Goal: Use online tool/utility: Utilize a website feature to perform a specific function

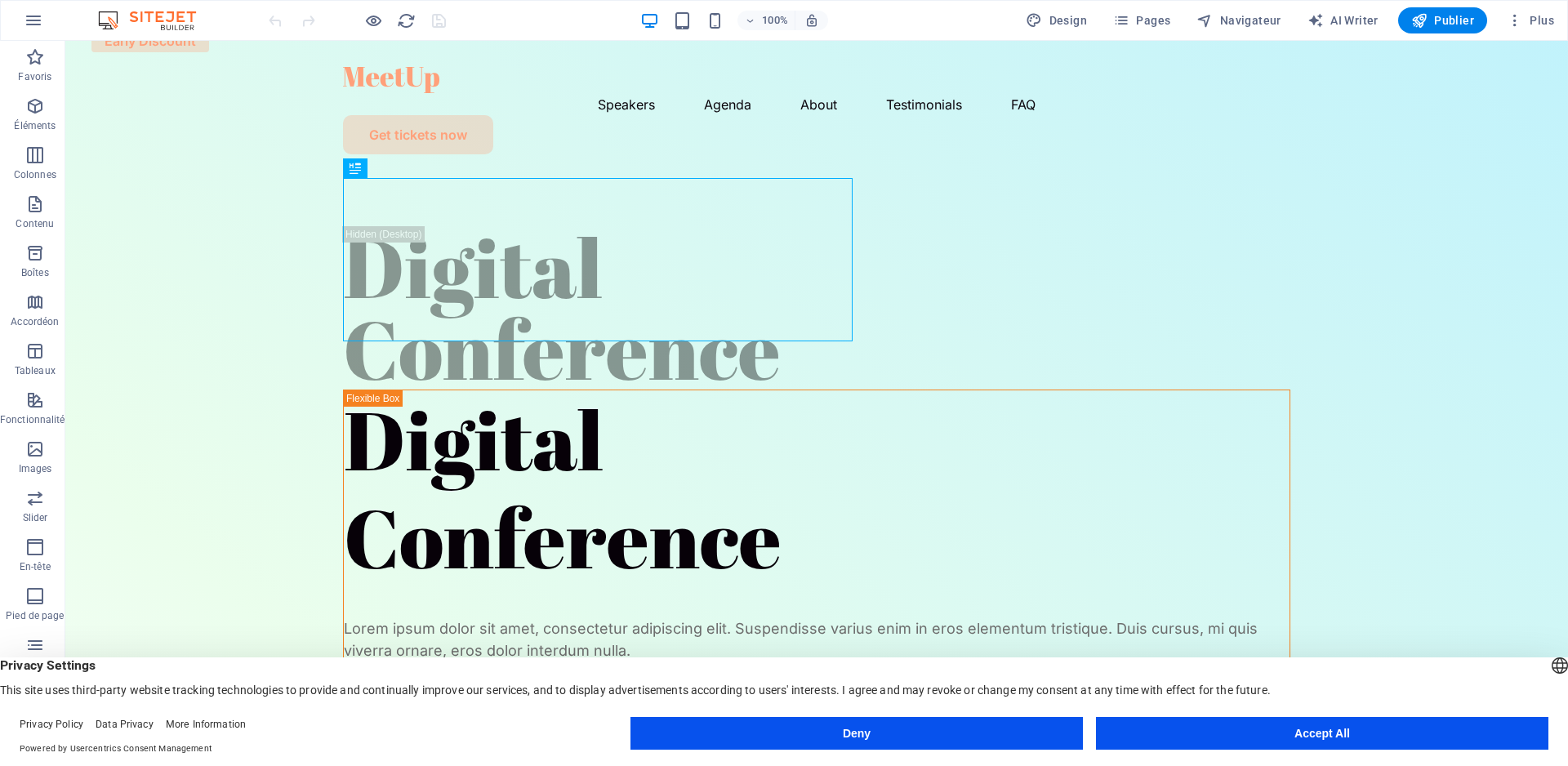
click at [924, 724] on button "Deny" at bounding box center [857, 733] width 452 height 32
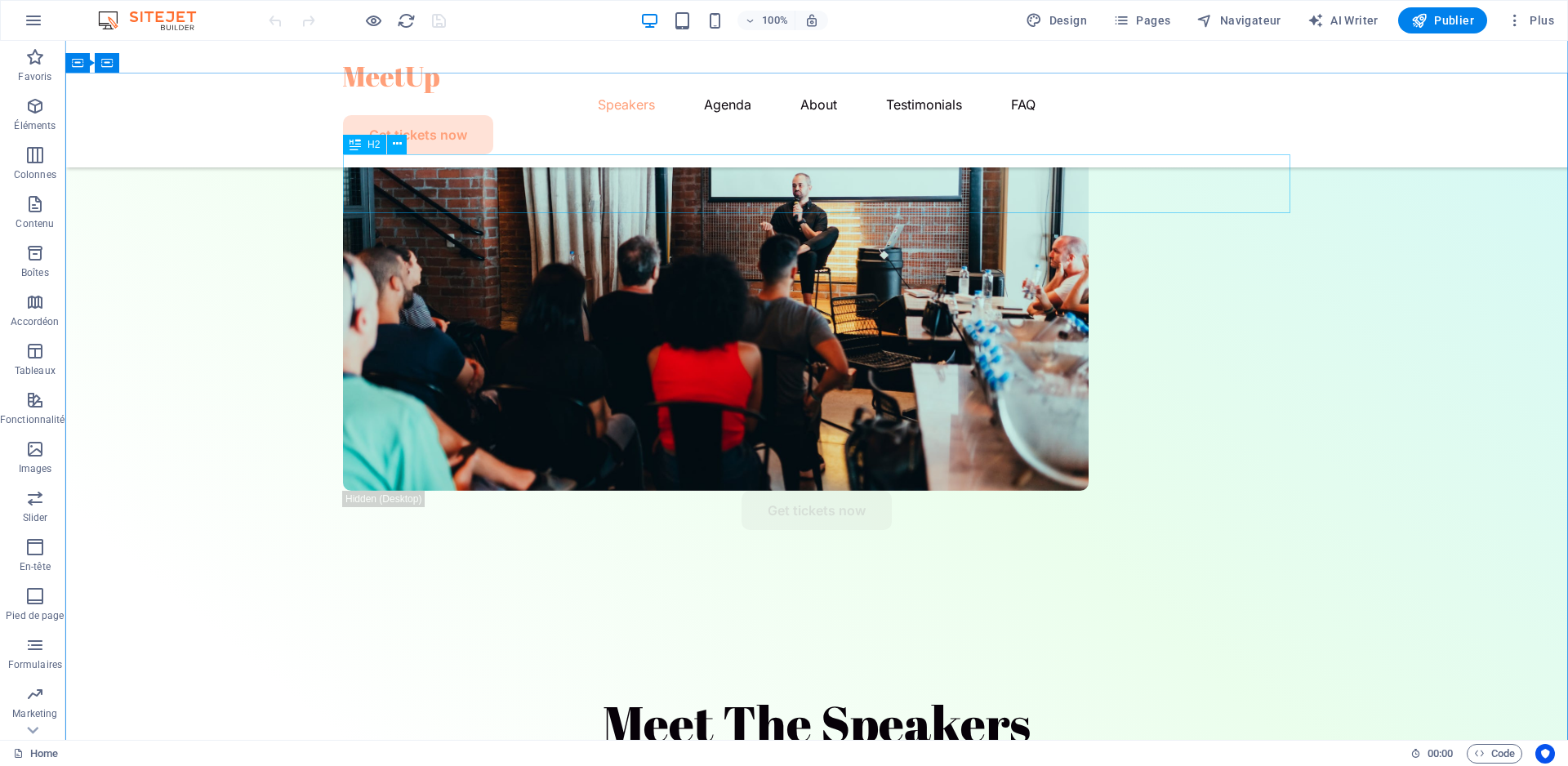
scroll to position [712, 0]
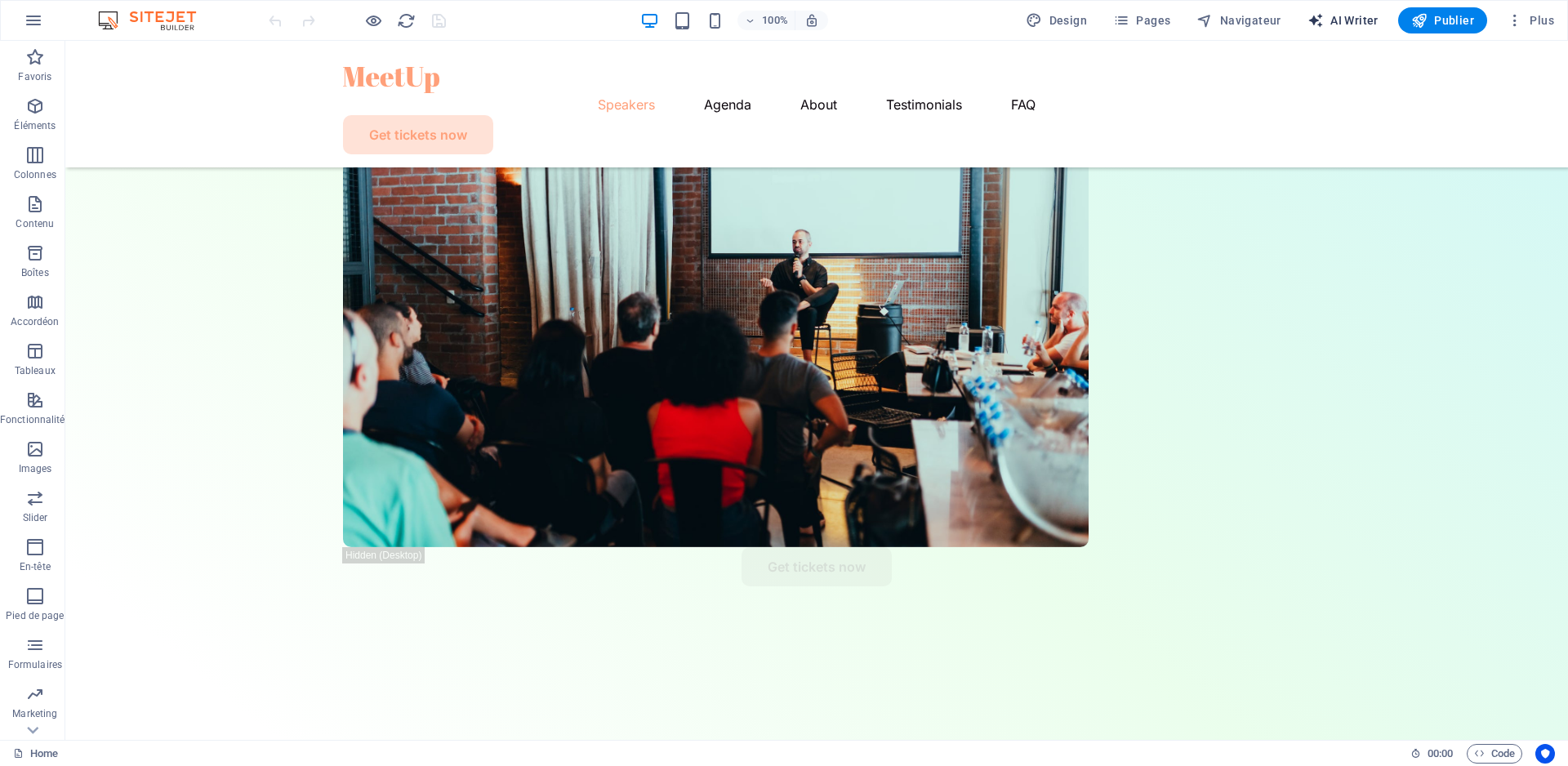
click at [1336, 18] on span "AI Writer" at bounding box center [1343, 21] width 71 height 16
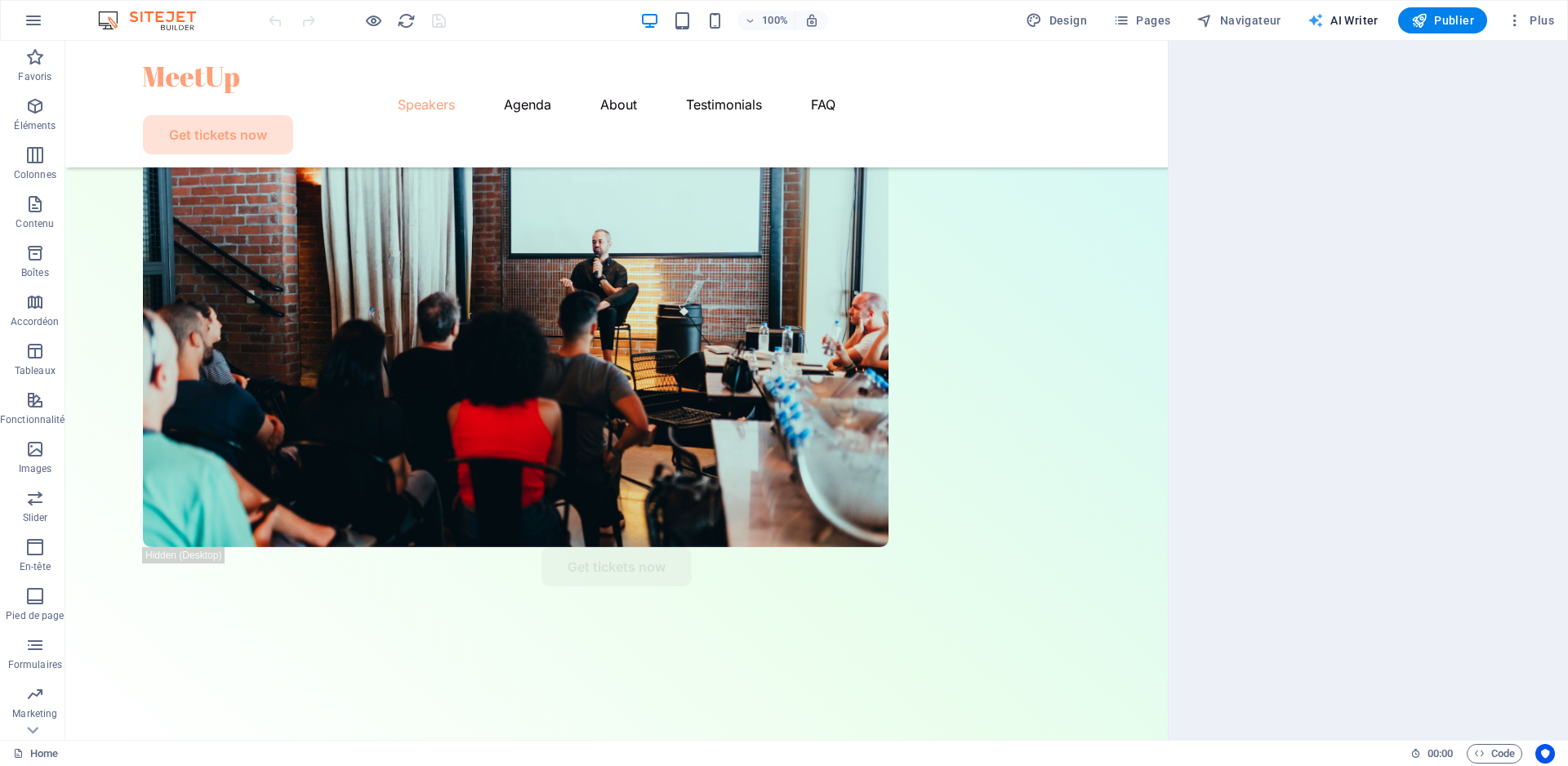
select select "English"
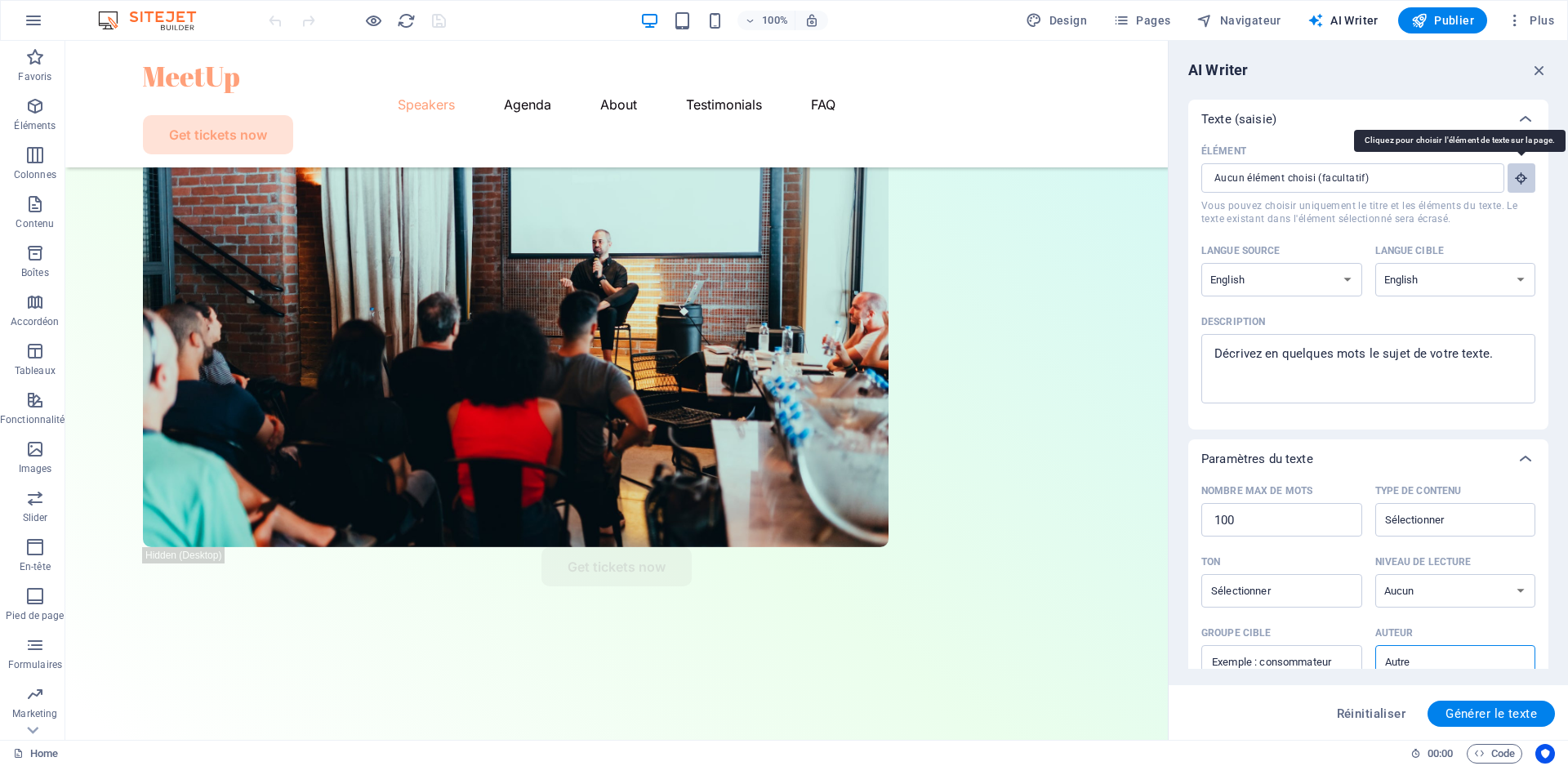
click at [1517, 176] on icon "button" at bounding box center [1521, 178] width 14 height 14
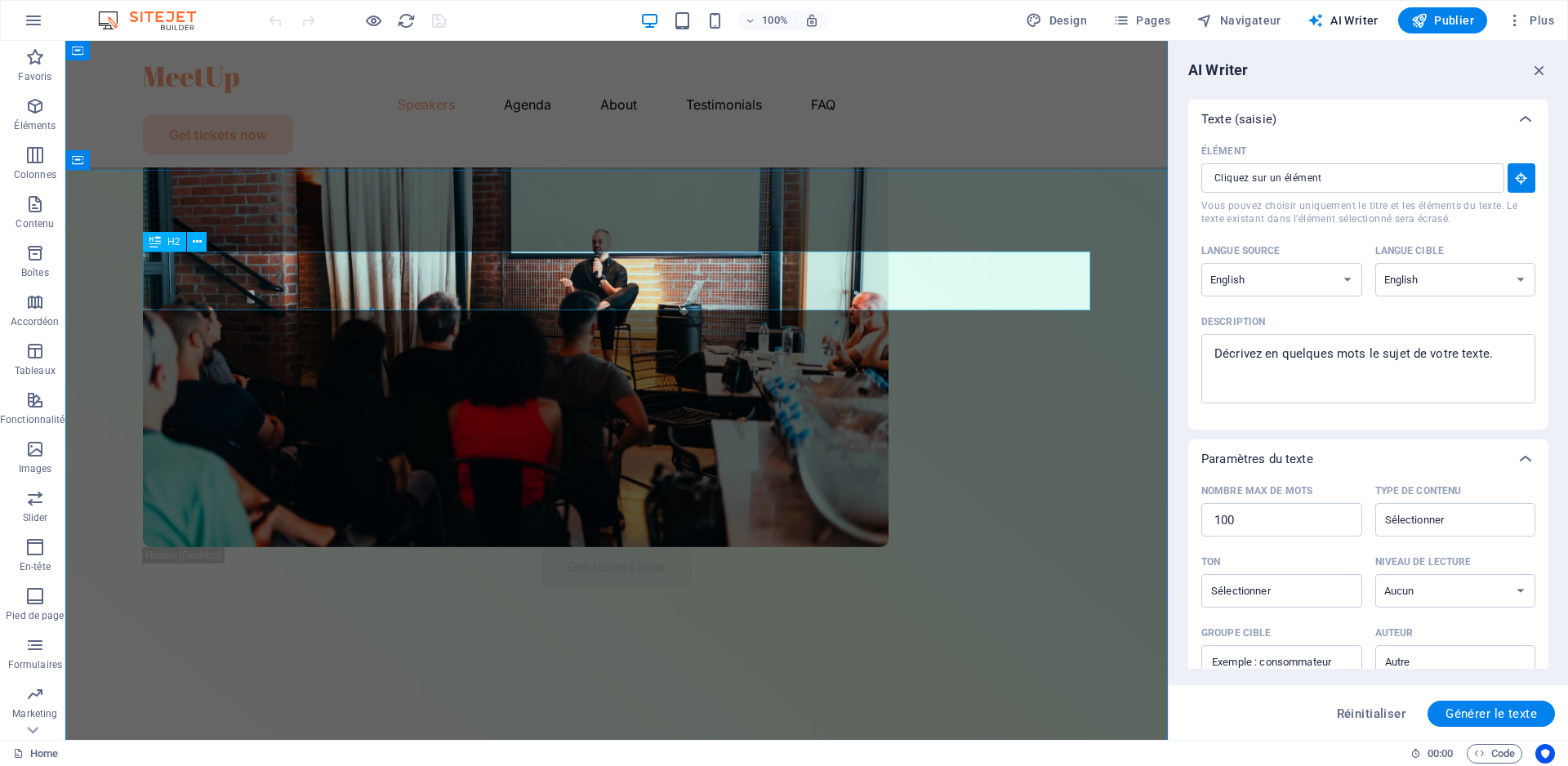
click at [692, 750] on div "Meet The Speakers" at bounding box center [616, 779] width 947 height 59
type input "#ed-216322726"
type textarea "x"
type input "10"
type textarea "x"
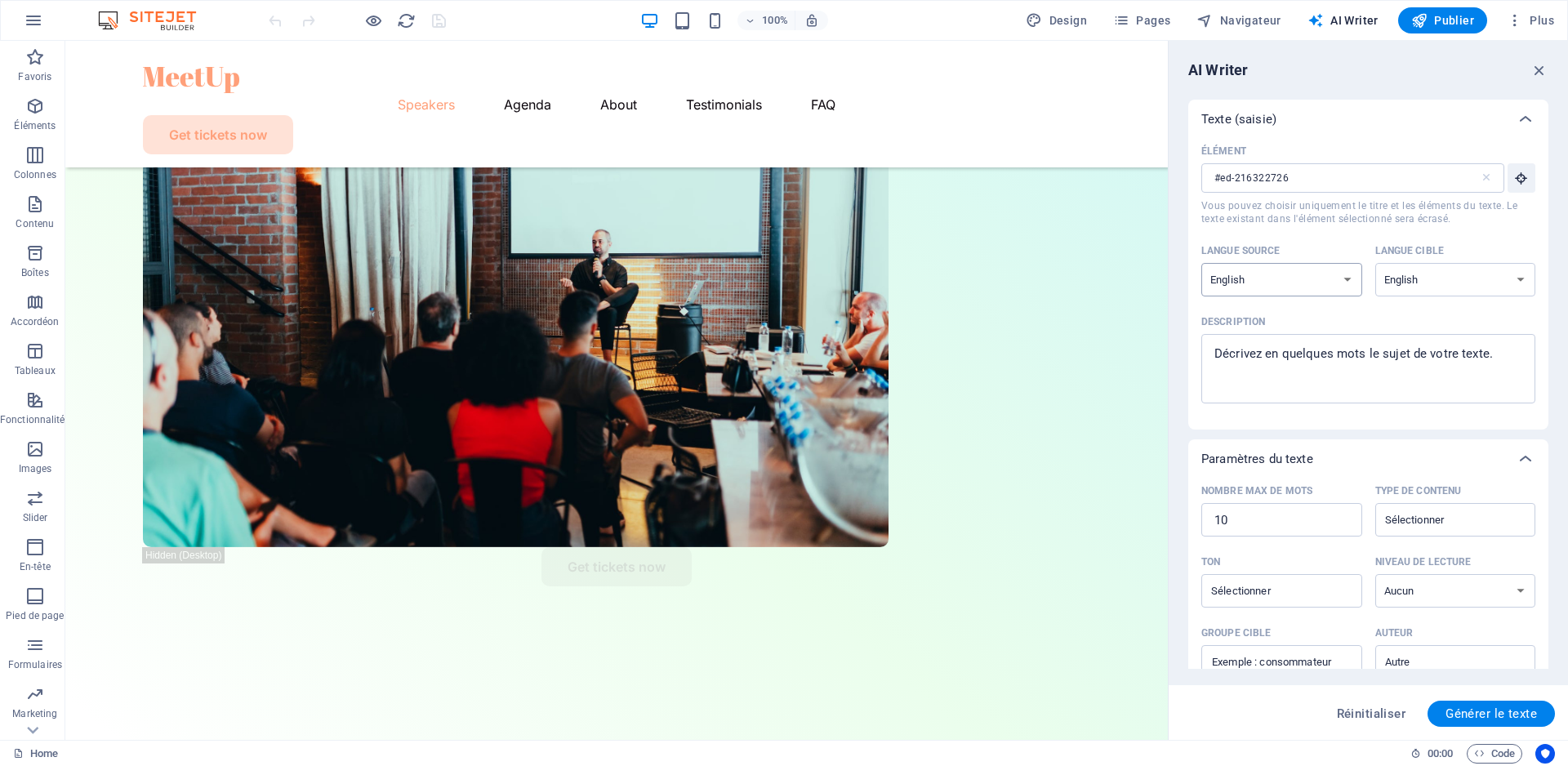
click at [1201, 263] on select "Albanian Arabic Armenian Awadhi Azerbaijani Bashkir Basque Belarusian Bengali B…" at bounding box center [1281, 279] width 161 height 33
select select "Arabic"
click option "Arabic" at bounding box center [0, 0] width 0 height 0
click at [1375, 263] on select "Albanian Arabic Armenian Awadhi Azerbaijani Bashkir Basque Belarusian Bengali B…" at bounding box center [1455, 279] width 161 height 33
select select "Arabic"
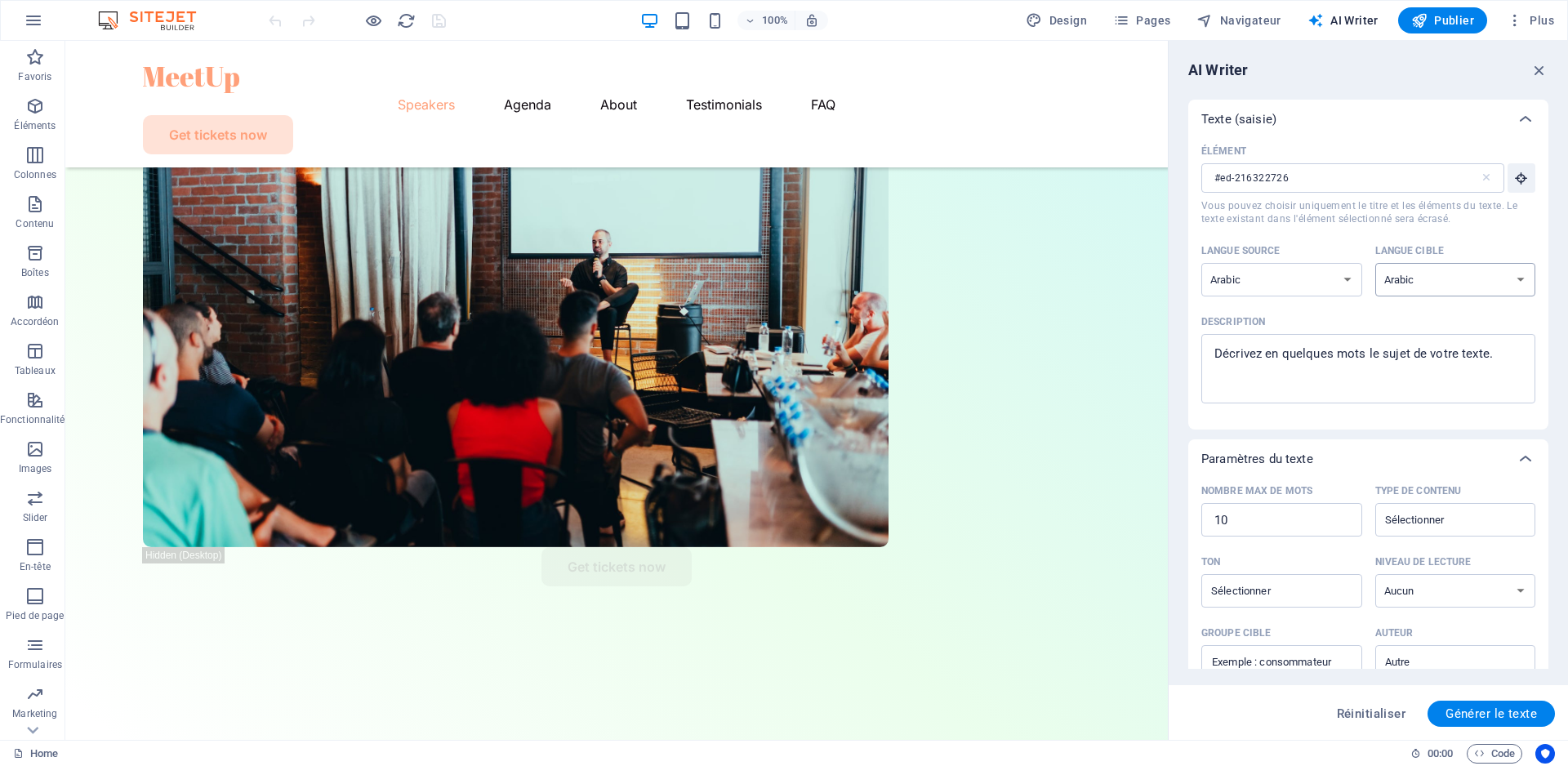
click option "Arabic" at bounding box center [0, 0] width 0 height 0
click at [1468, 716] on span "Générer le texte" at bounding box center [1491, 713] width 91 height 13
type textarea "x"
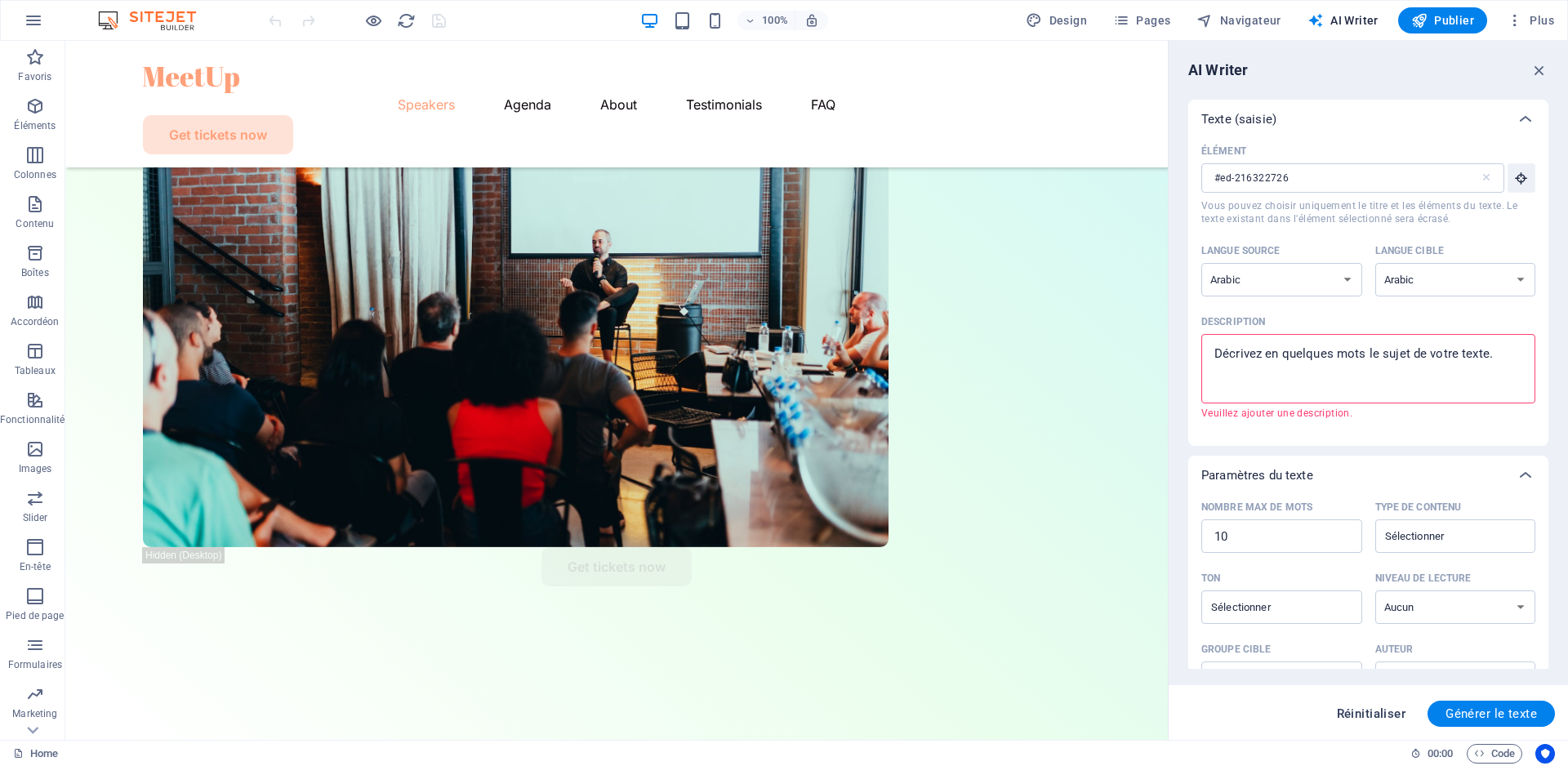
click at [1383, 713] on span "Réinitialiser" at bounding box center [1371, 713] width 69 height 13
select select "English"
type textarea "x"
type input "100"
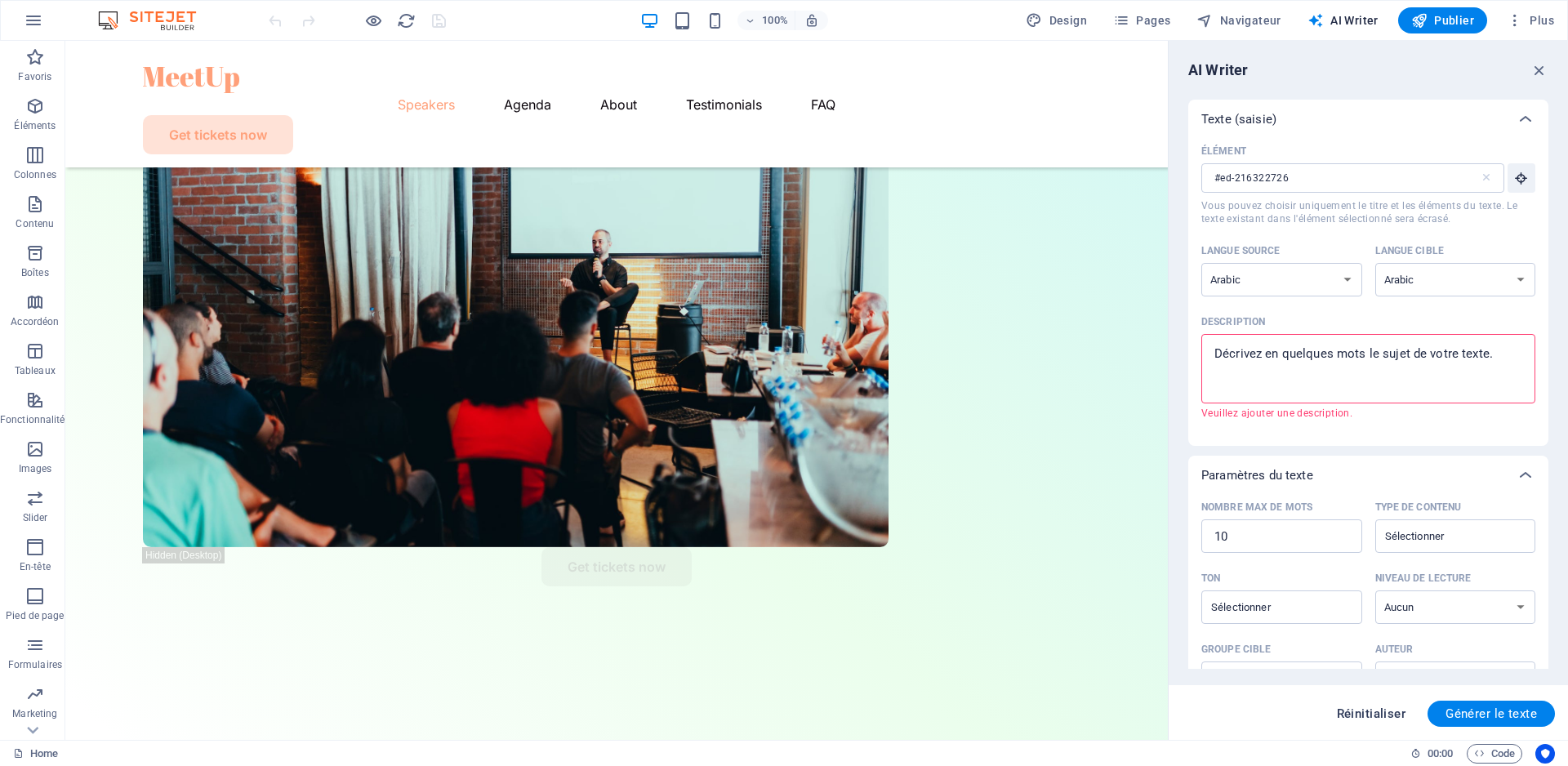
type textarea "x"
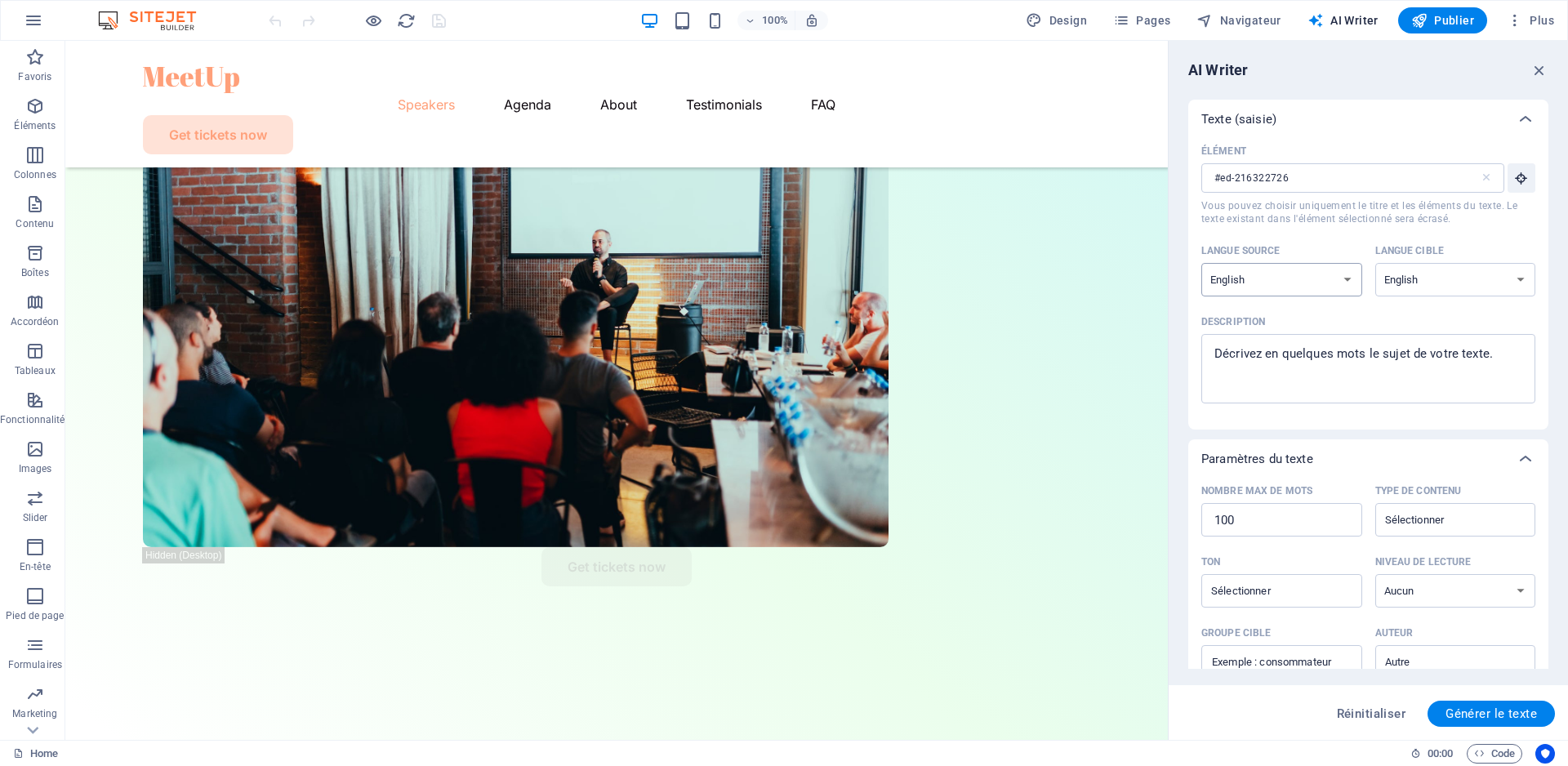
click at [1201, 263] on select "Albanian Arabic Armenian Awadhi Azerbaijani Bashkir Basque Belarusian Bengali B…" at bounding box center [1281, 279] width 161 height 33
select select "Arabic"
click option "Arabic" at bounding box center [0, 0] width 0 height 0
click at [1375, 263] on select "Albanian Arabic Armenian Awadhi Azerbaijani Bashkir Basque Belarusian Bengali B…" at bounding box center [1455, 279] width 161 height 33
select select "Arabic"
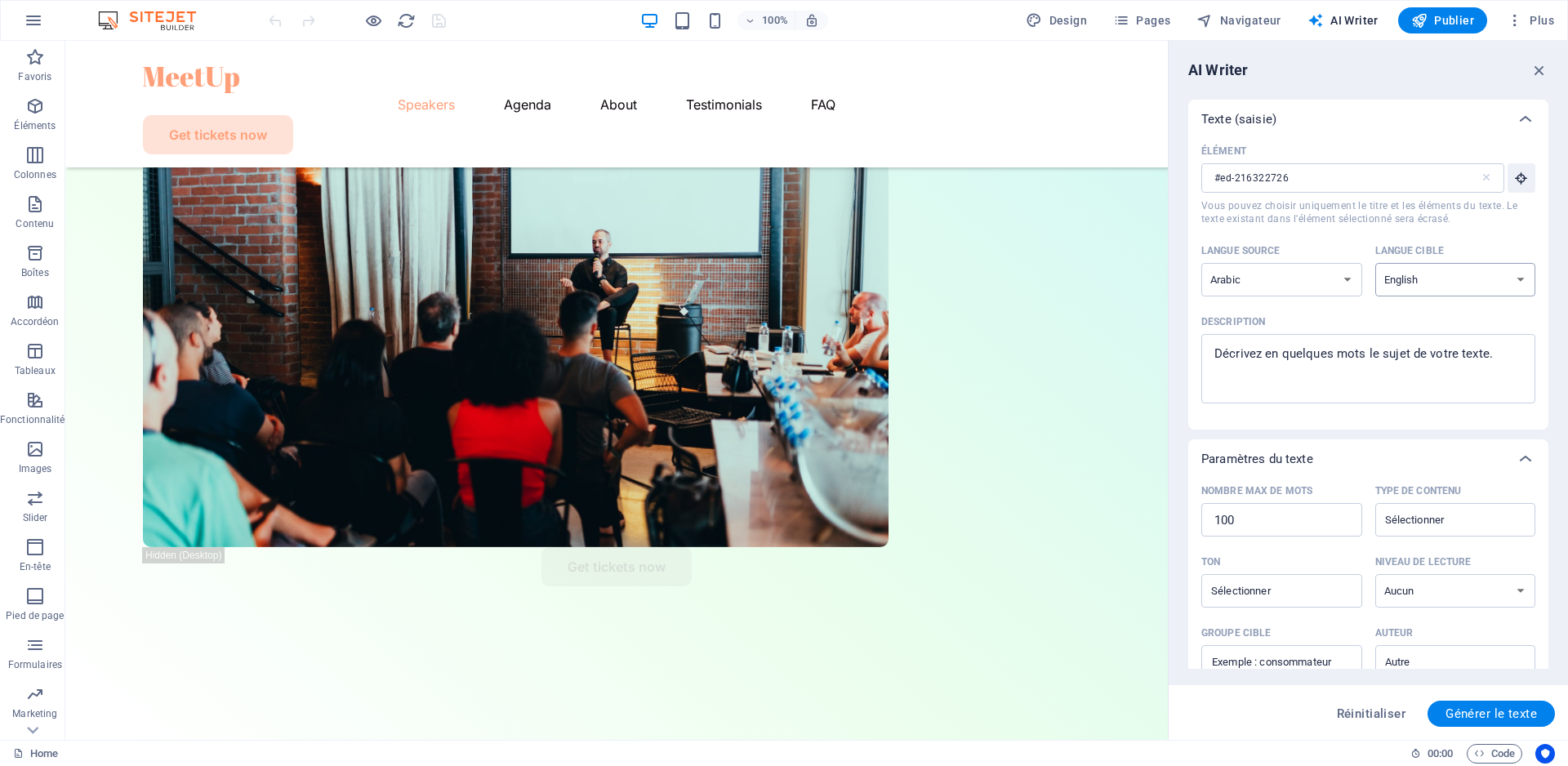
click option "Arabic" at bounding box center [0, 0] width 0 height 0
type textarea "x"
click at [1397, 369] on textarea "Description x ​" at bounding box center [1368, 368] width 318 height 53
drag, startPoint x: 1497, startPoint y: 351, endPoint x: 1241, endPoint y: 338, distance: 256.3
click at [1241, 342] on textarea "Description x ​" at bounding box center [1368, 368] width 318 height 53
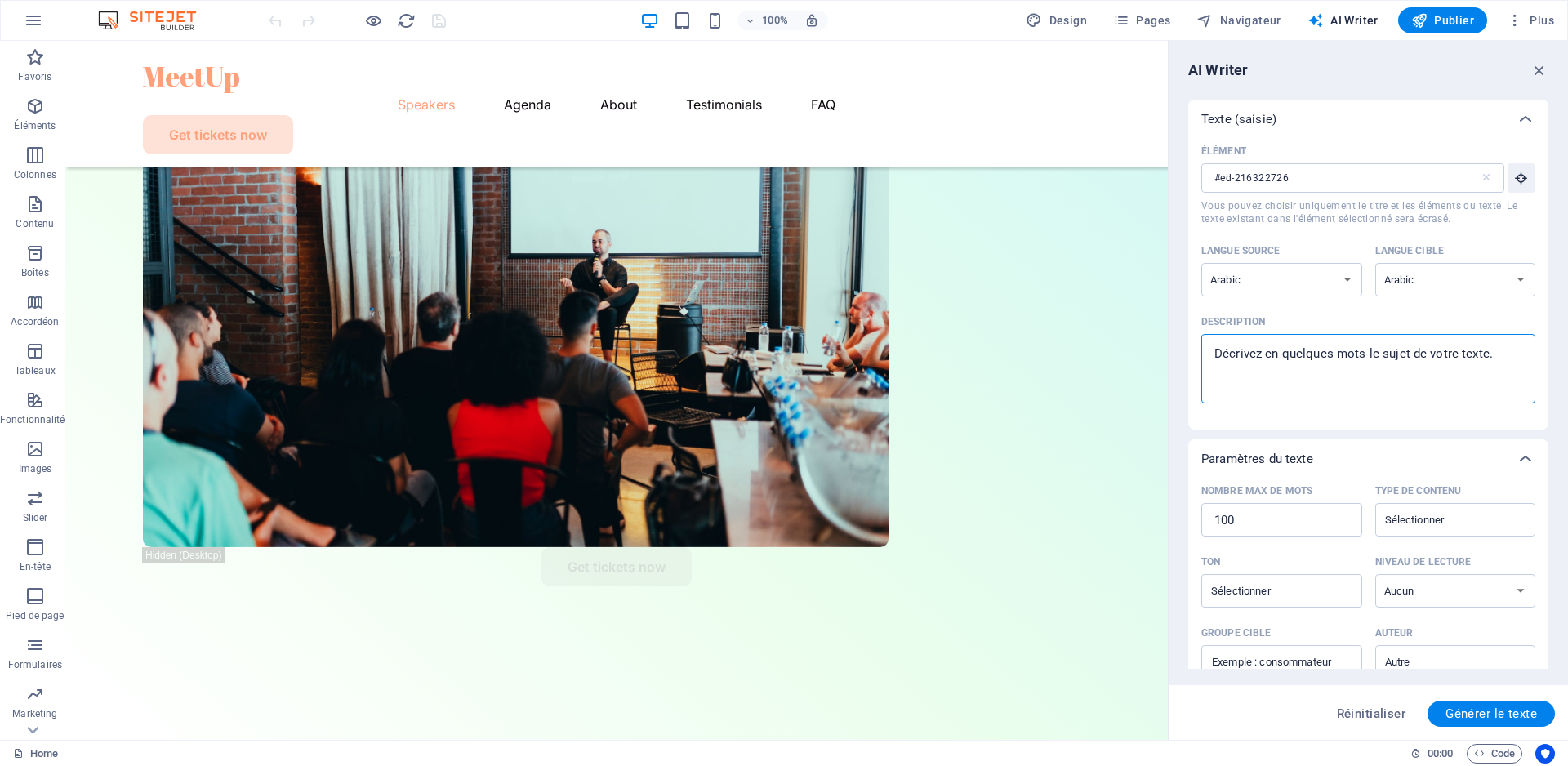
type textarea "Voici la seule photo que j'ai récupéré [PERSON_NAME] ... je n'ai rien sur les d…"
type textarea "x"
type textarea "Voici la seule photo que j'ai récupéré [PERSON_NAME] ... je n'ai rien sur les d…"
click at [1463, 720] on span "Générer le texte" at bounding box center [1491, 713] width 91 height 13
type textarea "x"
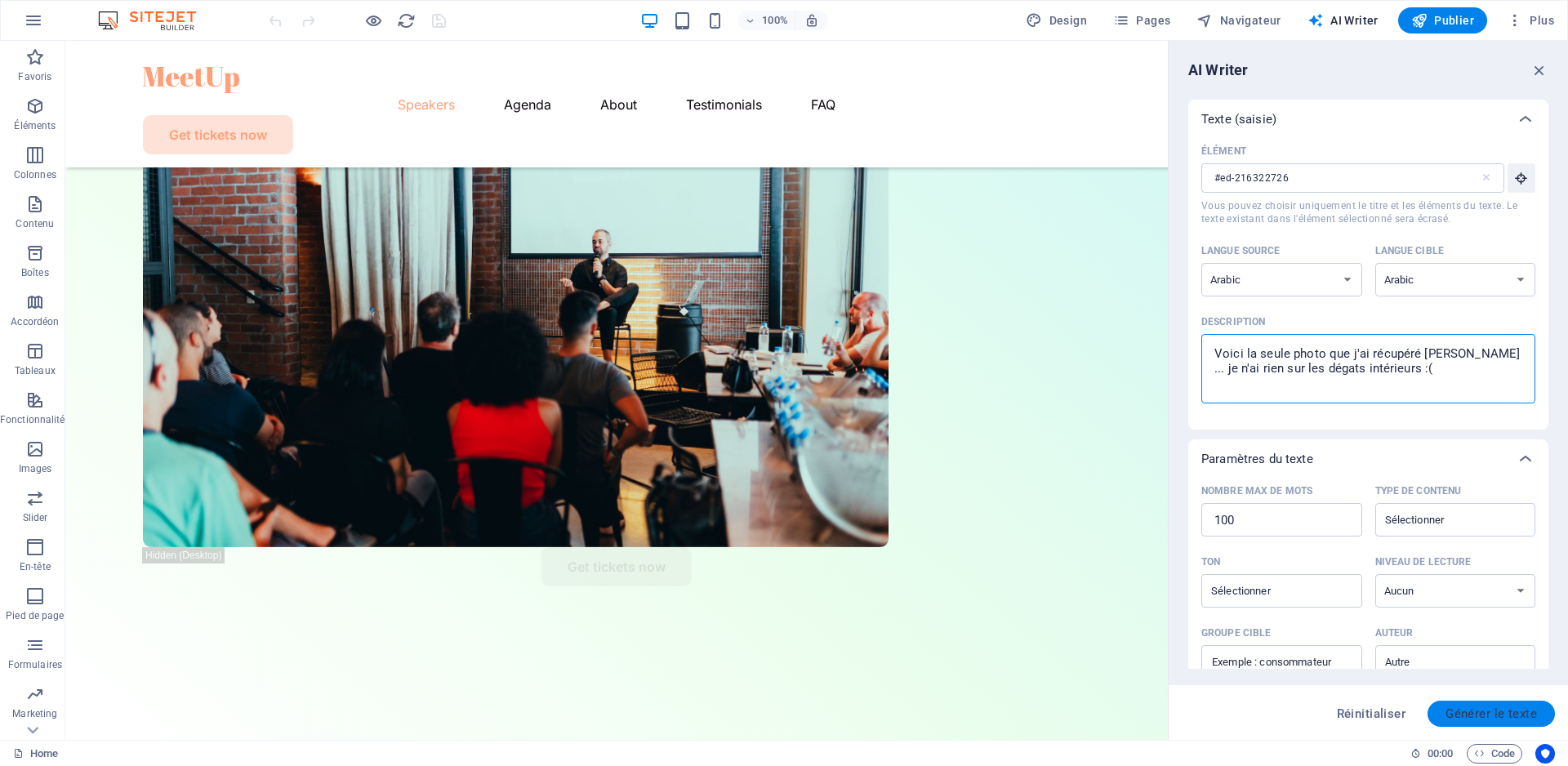
type textarea "x"
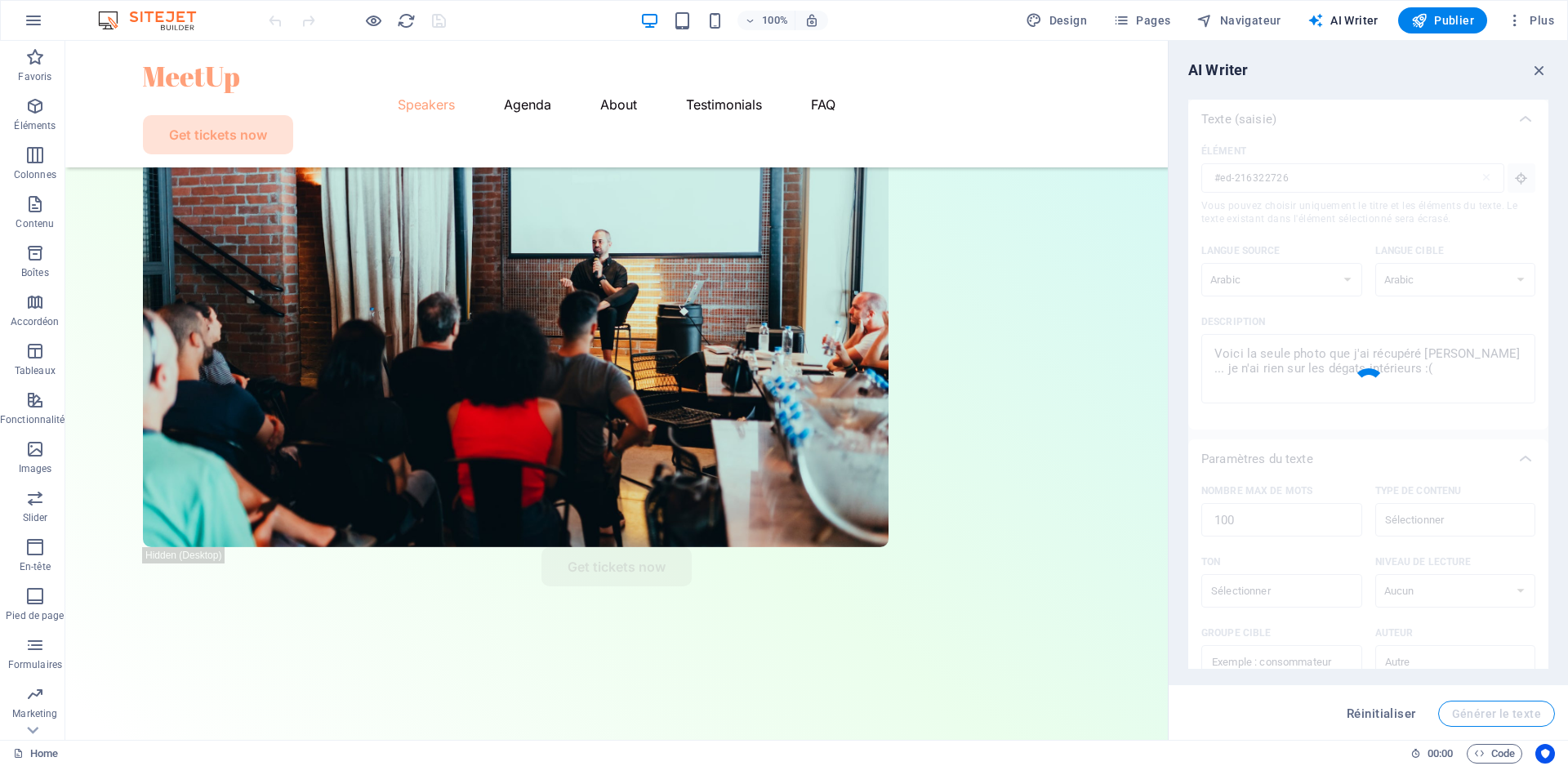
type textarea "x"
type textarea "استعدوا لرؤية الصورة الوحيدة التي تمكنت من استعادتها هذا الصباح. للأسف، لا أملك…"
type textarea "x"
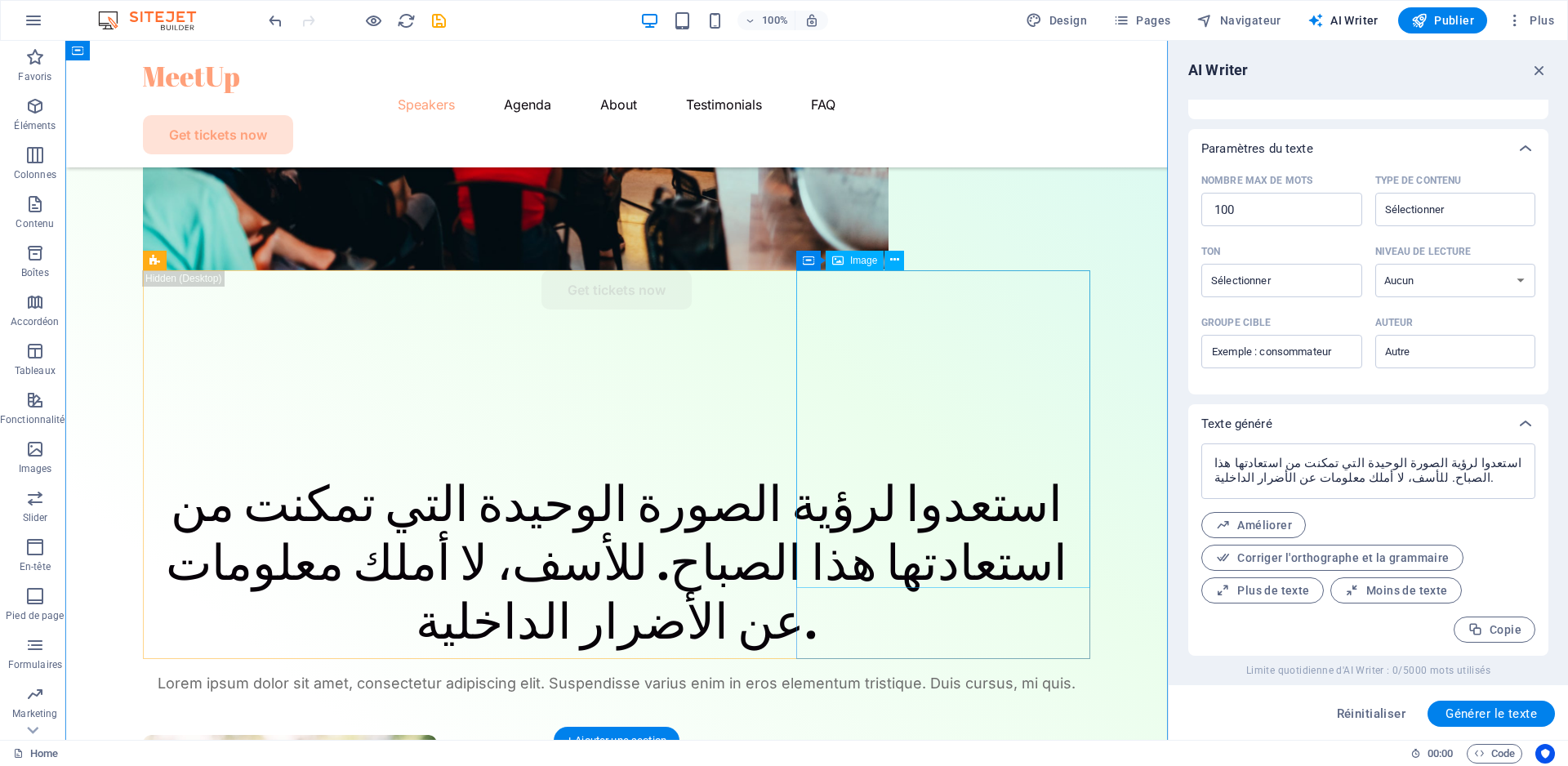
scroll to position [991, 0]
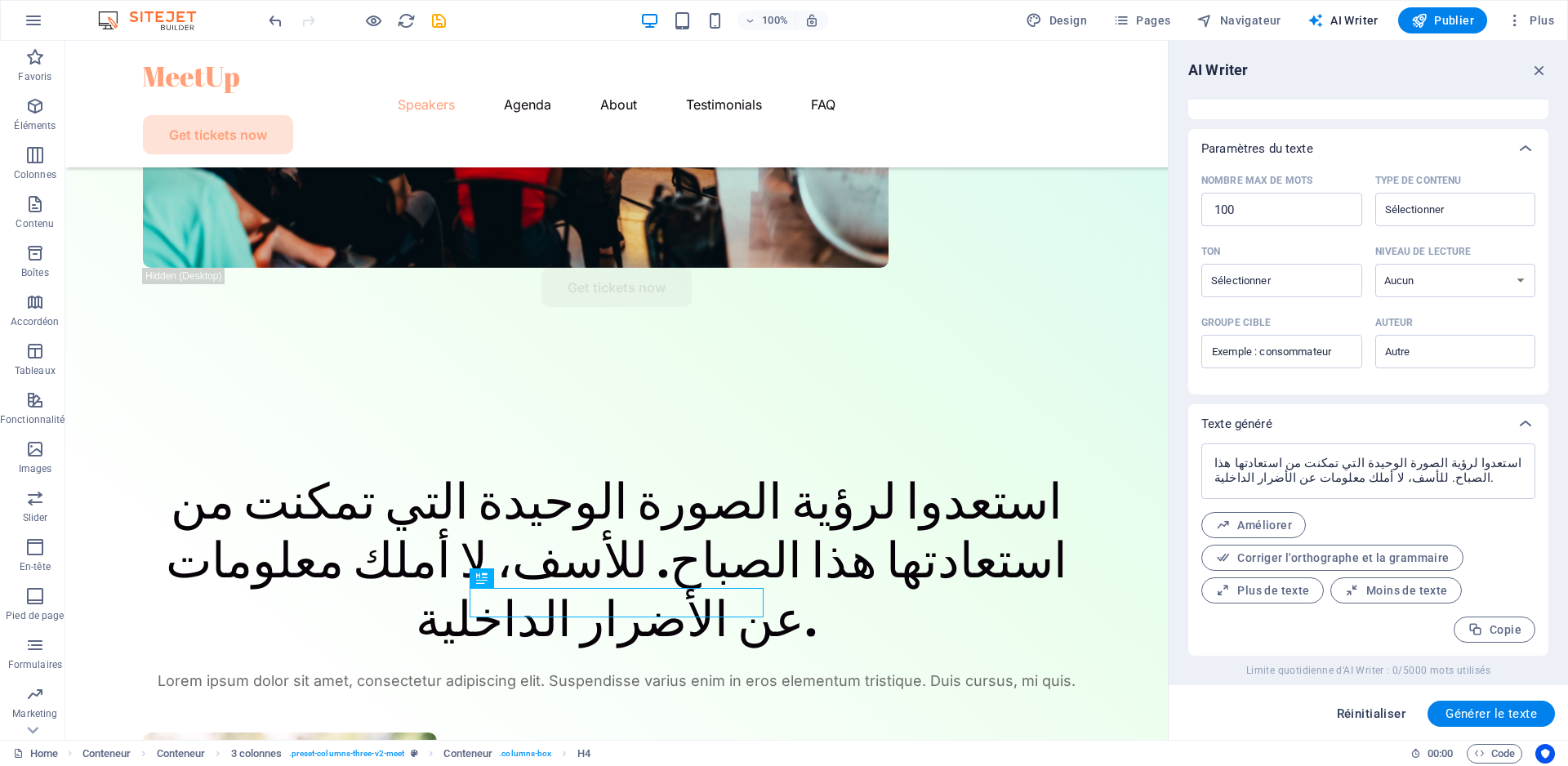
click at [1364, 711] on span "Réinitialiser" at bounding box center [1371, 713] width 69 height 13
select select "English"
type textarea "x"
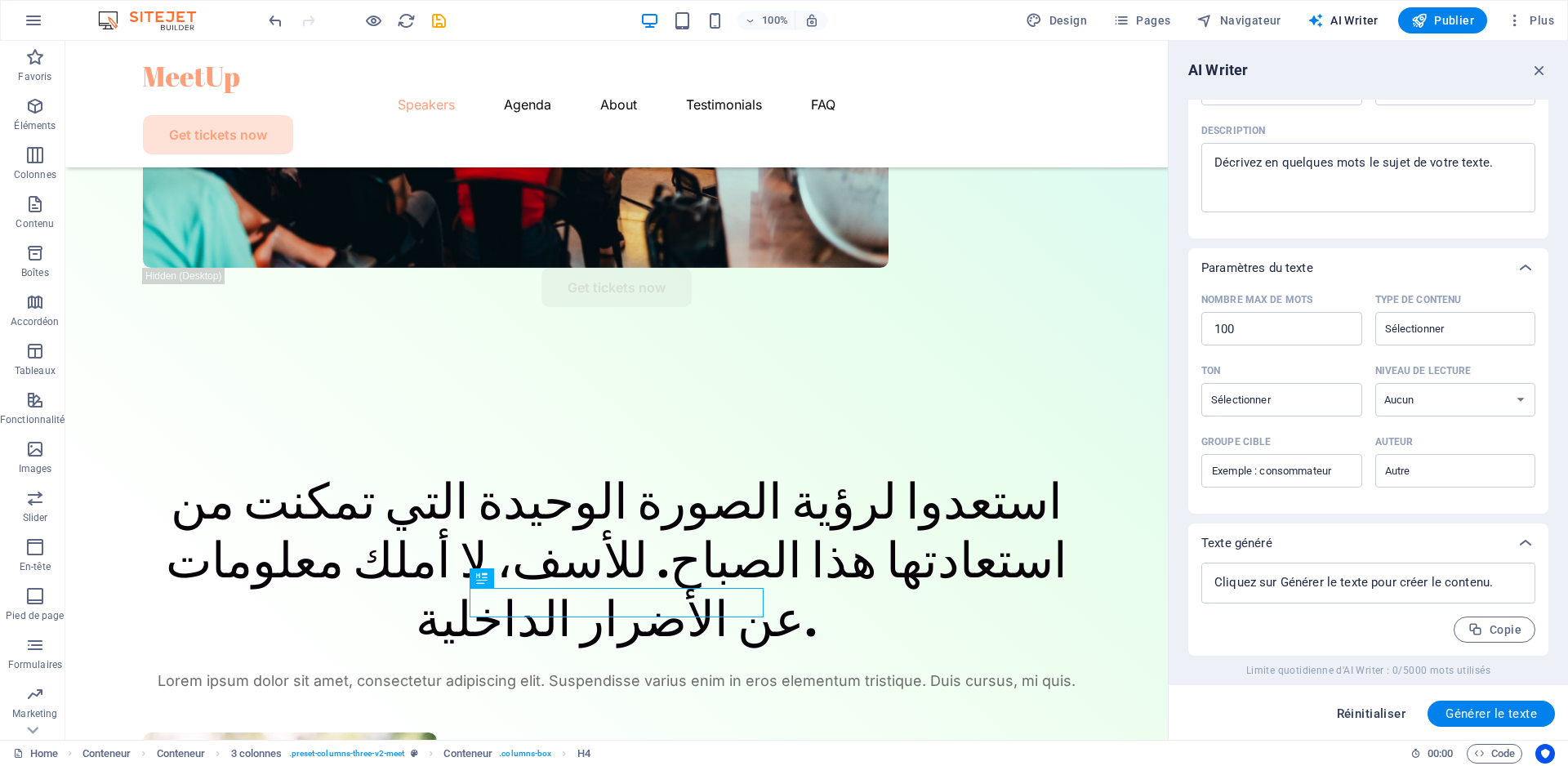
scroll to position [191, 0]
click at [1251, 21] on span "Navigateur" at bounding box center [1239, 21] width 84 height 16
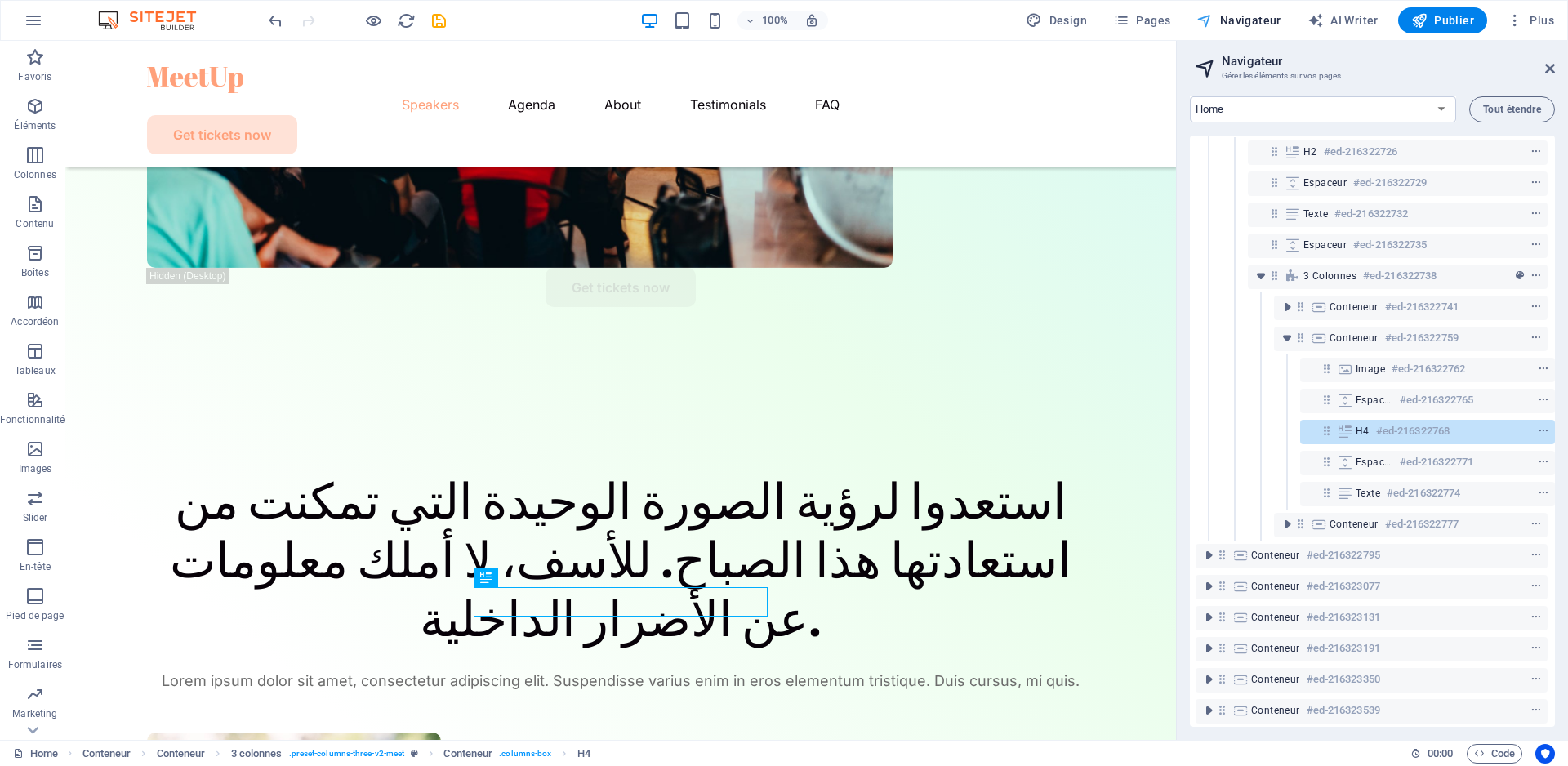
scroll to position [126, 1]
click at [1169, 21] on span "Pages" at bounding box center [1142, 21] width 57 height 16
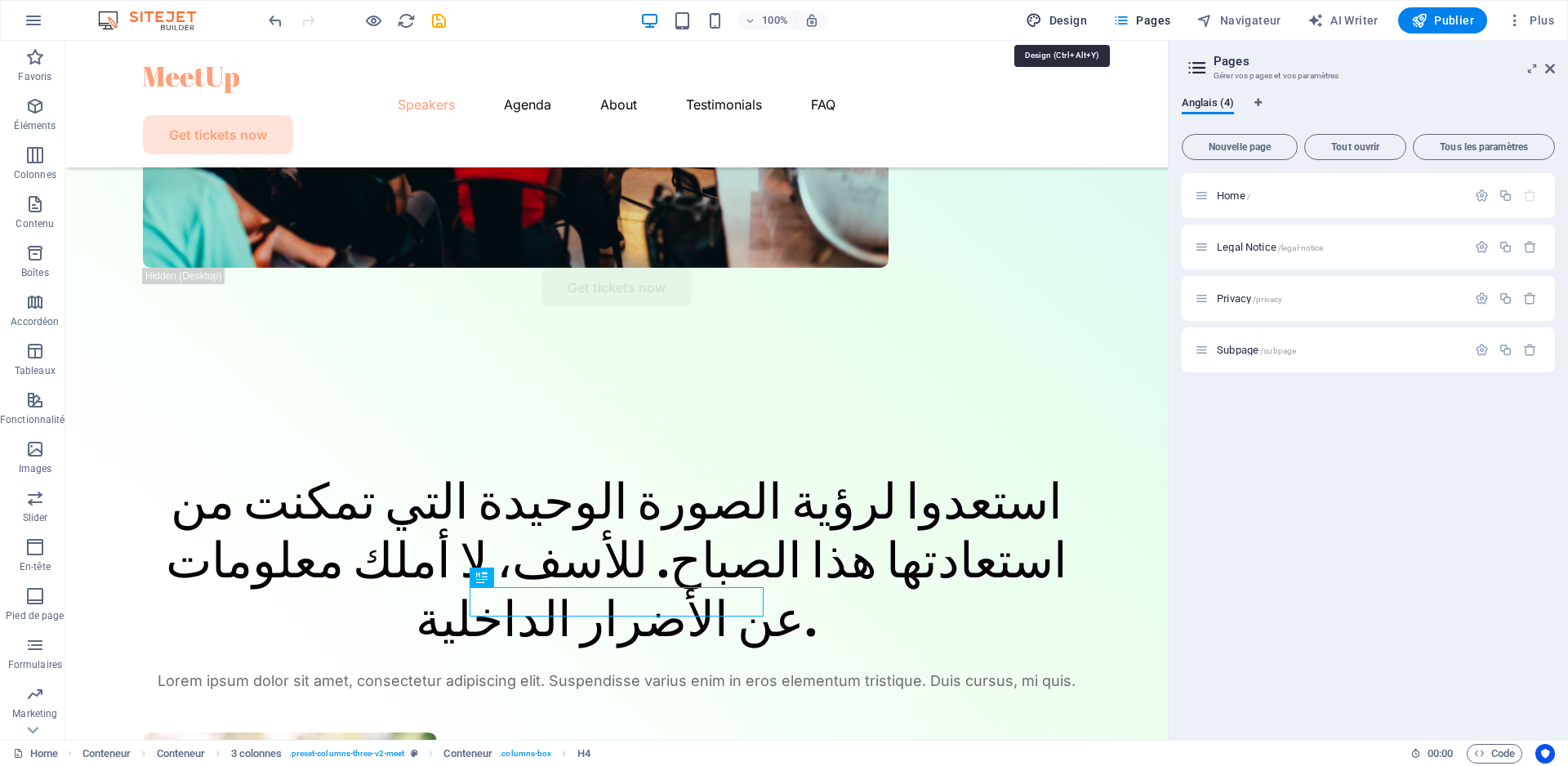
click at [1076, 26] on span "Design" at bounding box center [1056, 21] width 61 height 16
select select "px"
select select "400"
select select "px"
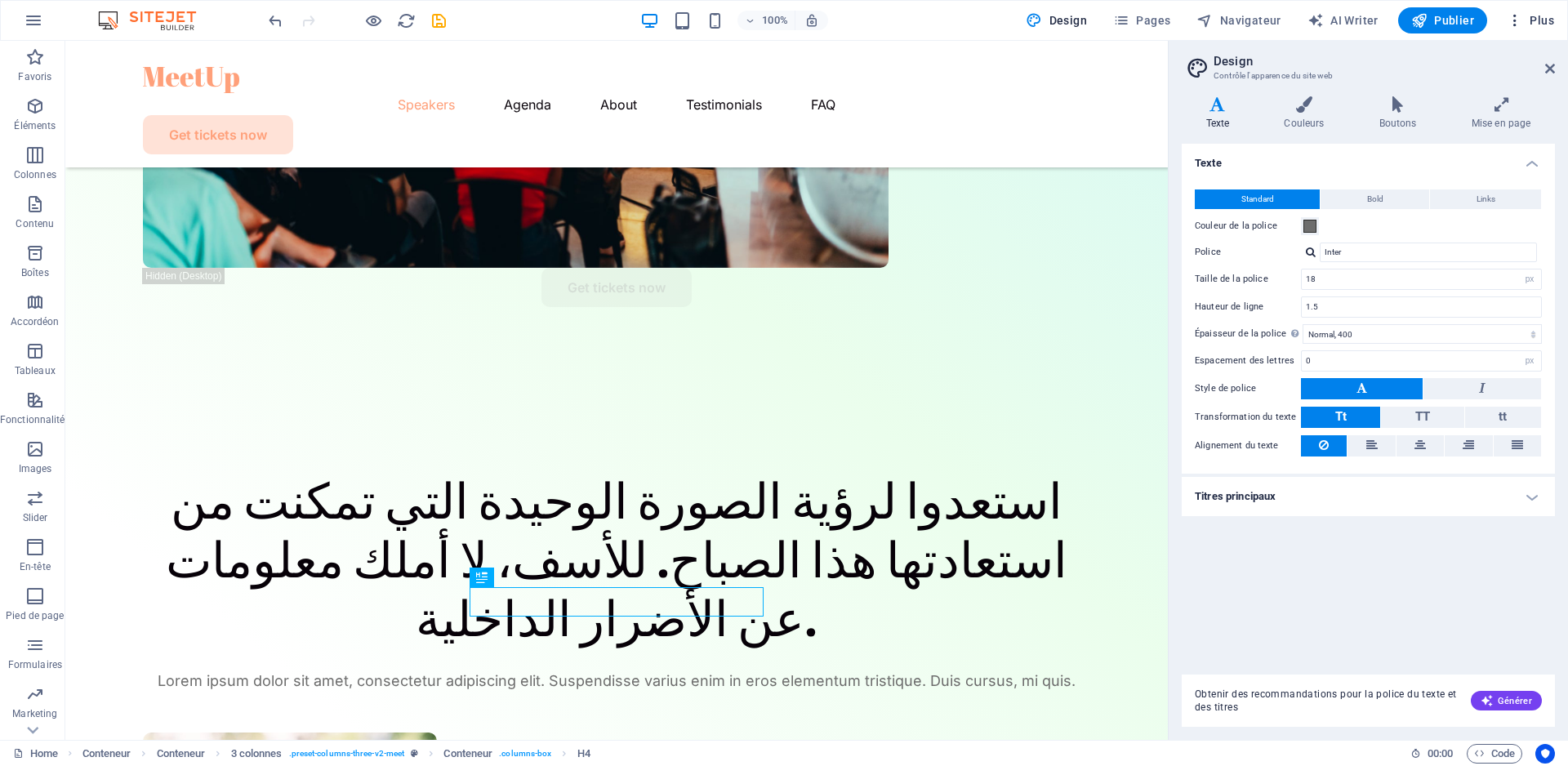
click at [1539, 25] on span "Plus" at bounding box center [1530, 21] width 48 height 16
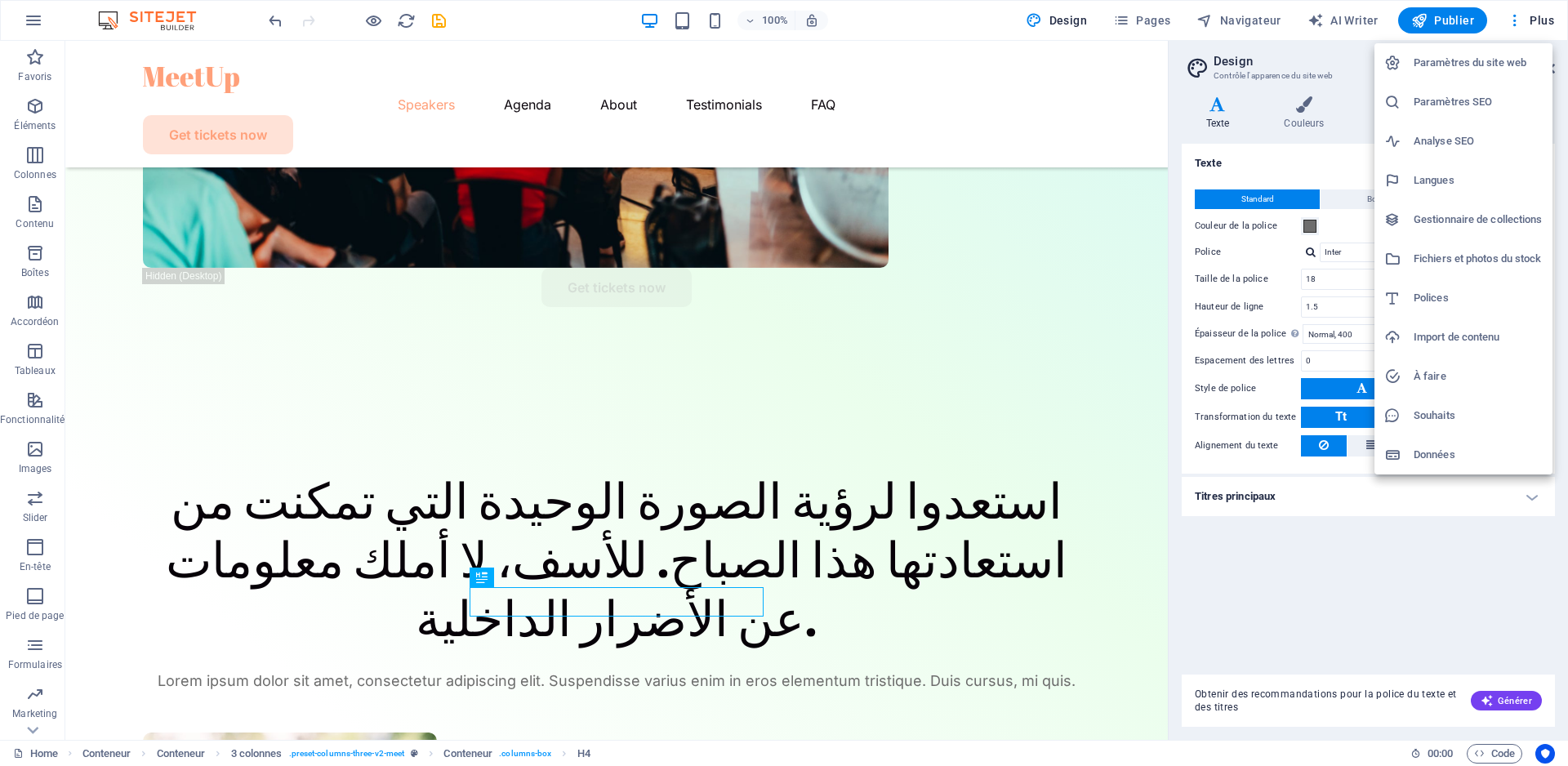
click at [1518, 16] on div at bounding box center [784, 383] width 1568 height 766
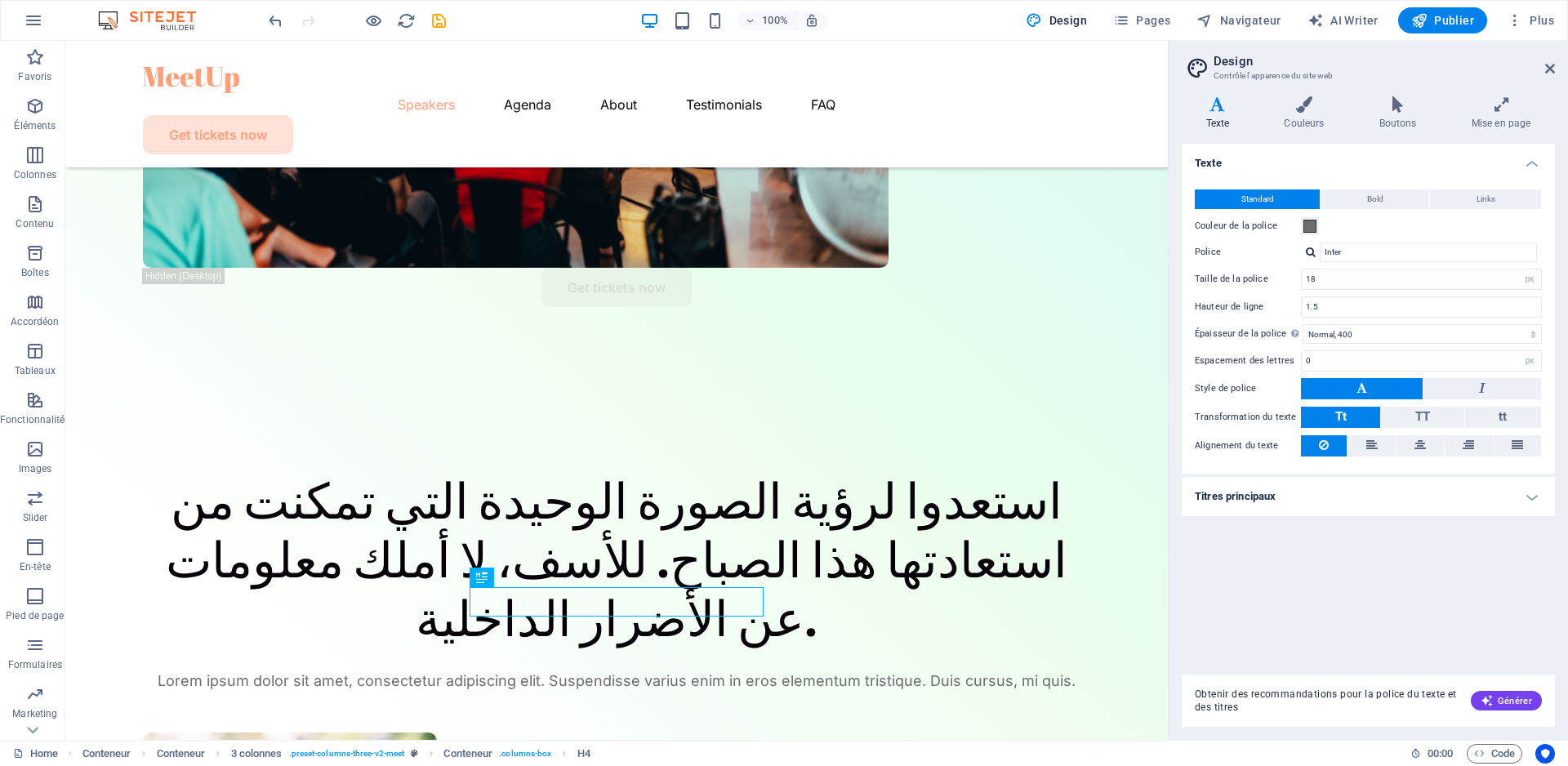
click at [1555, 68] on aside "Design Contrôle l'apparence du site web Variantes Texte Couleurs Boutons Mise e…" at bounding box center [1368, 390] width 400 height 699
click at [1546, 71] on icon at bounding box center [1549, 68] width 10 height 13
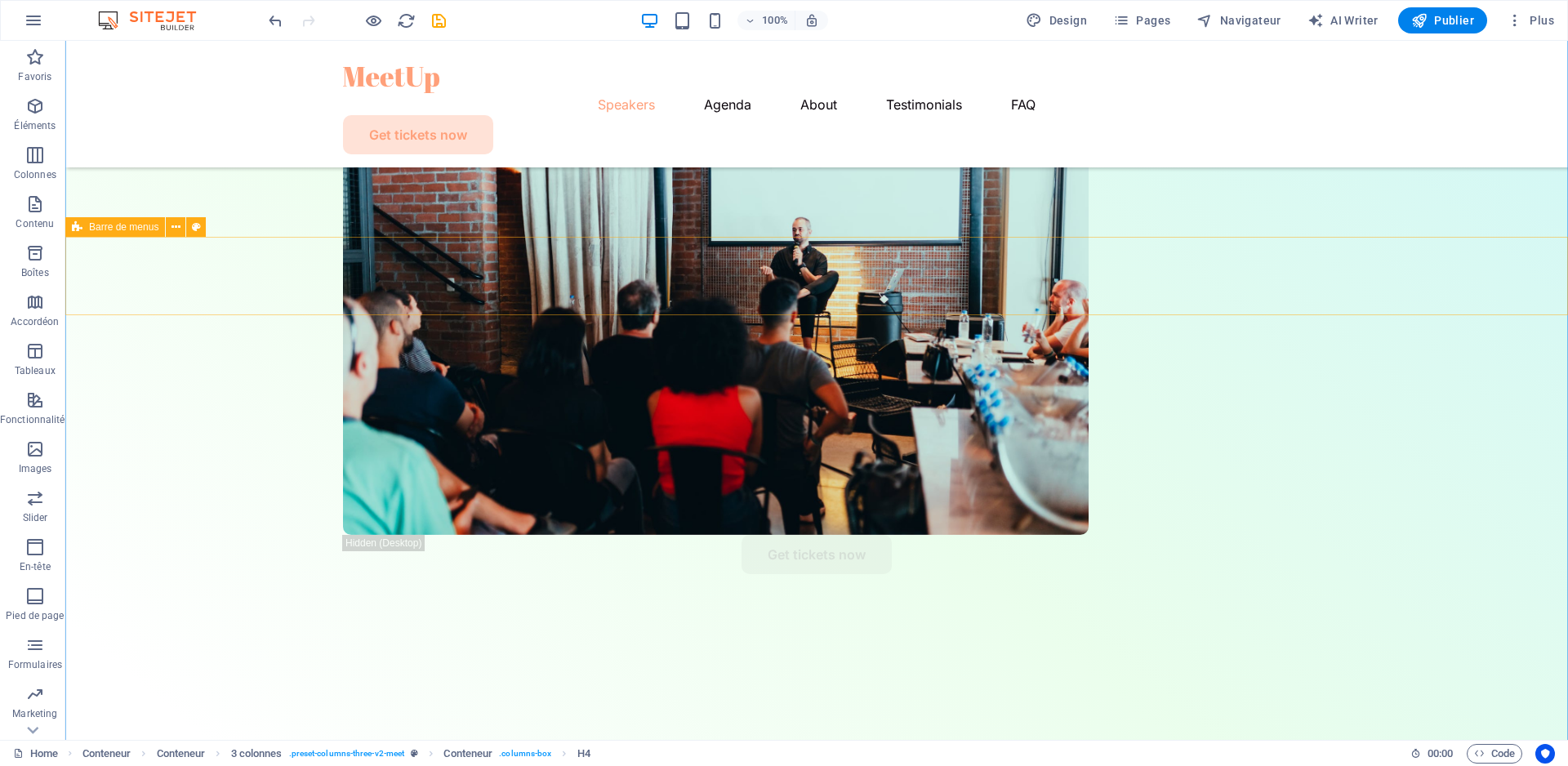
scroll to position [712, 0]
